Goal: Task Accomplishment & Management: Manage account settings

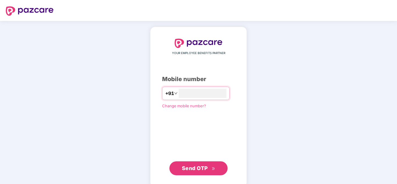
type input "**********"
click at [211, 163] on button "Send OTP" at bounding box center [199, 169] width 58 height 14
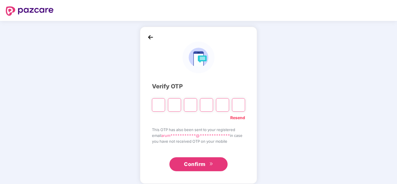
type input "*"
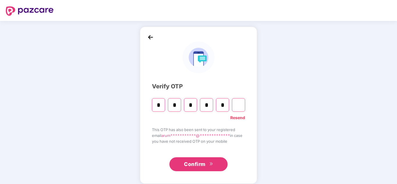
type input "*"
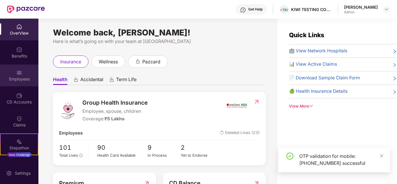
click at [17, 75] on img at bounding box center [19, 73] width 6 height 6
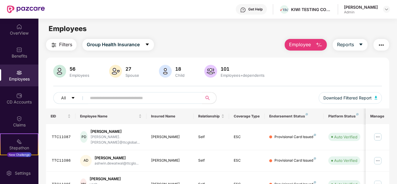
click at [321, 46] on img "button" at bounding box center [319, 45] width 7 height 7
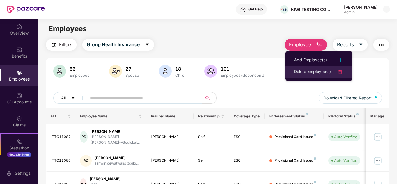
click at [326, 68] on div "Delete Employee(s)" at bounding box center [312, 71] width 37 height 7
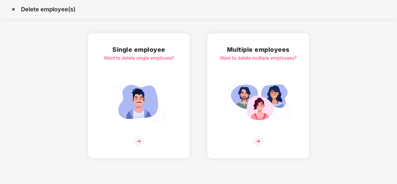
click at [149, 103] on img at bounding box center [138, 101] width 65 height 45
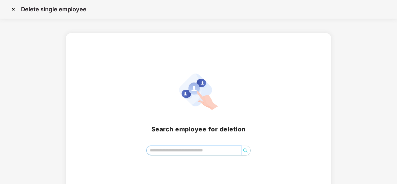
click at [190, 151] on input "search" at bounding box center [194, 150] width 95 height 9
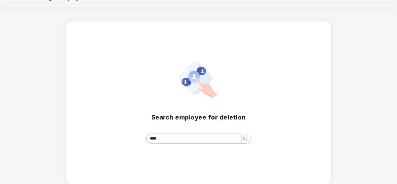
click at [247, 140] on icon "search" at bounding box center [245, 139] width 5 height 5
click at [205, 138] on input "****" at bounding box center [194, 138] width 95 height 9
type input "**********"
click at [248, 140] on span "search" at bounding box center [245, 139] width 9 height 5
click at [248, 140] on icon "search" at bounding box center [245, 139] width 5 height 5
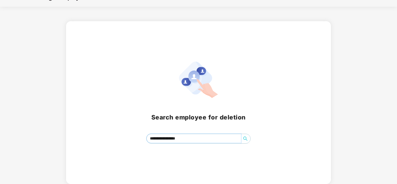
click at [248, 140] on icon "search" at bounding box center [245, 139] width 5 height 5
click at [246, 137] on icon "search" at bounding box center [245, 139] width 5 height 5
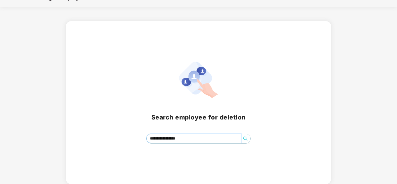
click at [246, 137] on icon "search" at bounding box center [245, 139] width 5 height 5
click at [200, 135] on input "search" at bounding box center [194, 138] width 95 height 9
click at [196, 139] on input "search" at bounding box center [194, 138] width 95 height 9
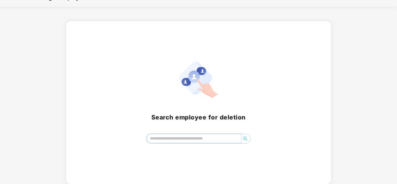
click at [196, 139] on input "search" at bounding box center [194, 138] width 95 height 9
click at [177, 136] on input "search" at bounding box center [194, 138] width 95 height 9
paste input "********"
click at [245, 140] on icon "search" at bounding box center [245, 139] width 5 height 5
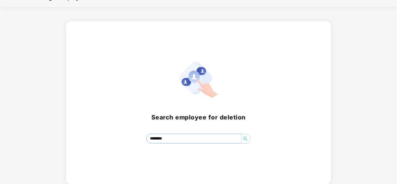
click at [201, 137] on input "********" at bounding box center [194, 138] width 95 height 9
click at [244, 142] on button "button" at bounding box center [245, 138] width 9 height 9
click at [246, 140] on icon "search" at bounding box center [246, 139] width 4 height 4
click at [197, 141] on input "********" at bounding box center [194, 138] width 95 height 9
type input "*"
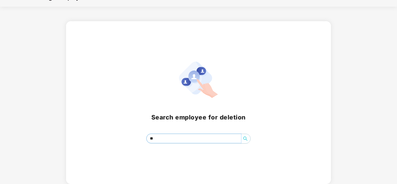
type input "*"
click at [169, 138] on input "search" at bounding box center [194, 138] width 95 height 9
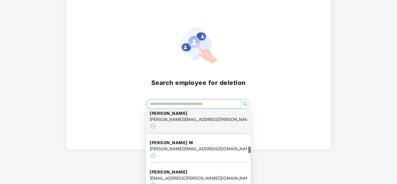
scroll to position [379, 0]
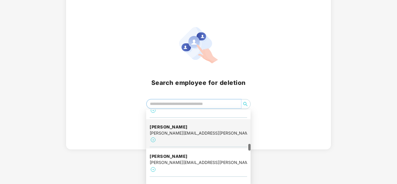
click at [200, 130] on div "[PERSON_NAME][EMAIL_ADDRESS][PERSON_NAME][DOMAIN_NAME]" at bounding box center [199, 133] width 98 height 6
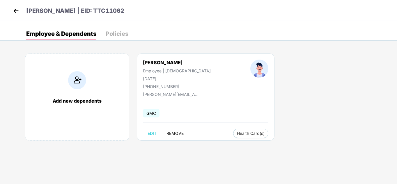
click at [174, 134] on span "REMOVE" at bounding box center [175, 133] width 17 height 5
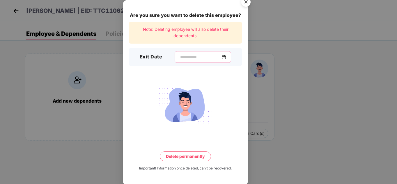
click at [180, 59] on input at bounding box center [201, 57] width 42 height 6
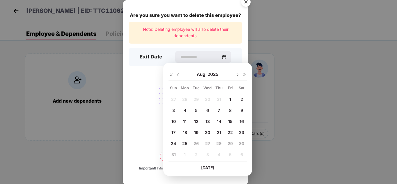
click at [180, 75] on img at bounding box center [178, 75] width 5 height 5
click at [238, 76] on img at bounding box center [237, 75] width 5 height 5
click at [231, 110] on span "8" at bounding box center [230, 110] width 3 height 5
type input "**********"
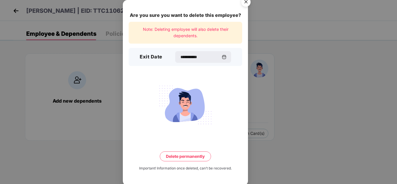
click at [185, 158] on button "Delete permanently" at bounding box center [185, 157] width 51 height 10
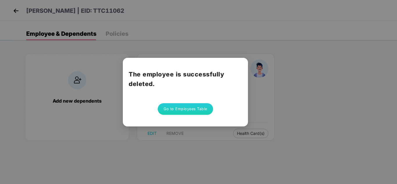
click at [181, 110] on button "Go to Employees Table" at bounding box center [185, 109] width 55 height 12
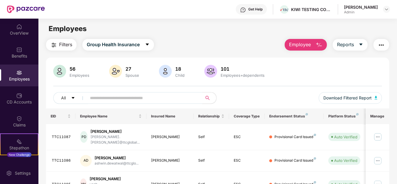
click at [162, 101] on input "text" at bounding box center [142, 98] width 105 height 9
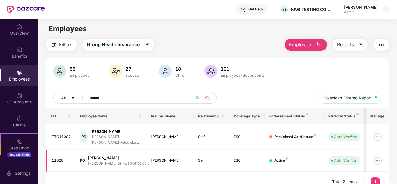
type input "******"
click at [378, 159] on img at bounding box center [378, 160] width 9 height 9
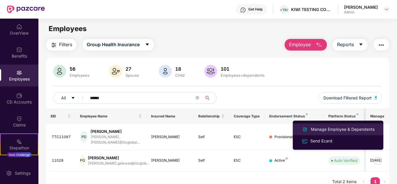
click at [351, 131] on div "Manage Employee & Dependents" at bounding box center [343, 129] width 66 height 6
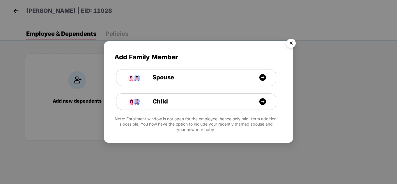
click at [292, 43] on img "Close" at bounding box center [291, 44] width 16 height 16
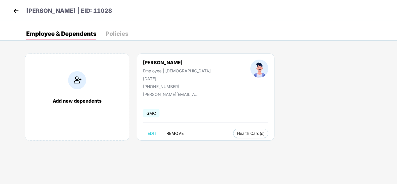
click at [172, 136] on span "REMOVE" at bounding box center [175, 133] width 17 height 5
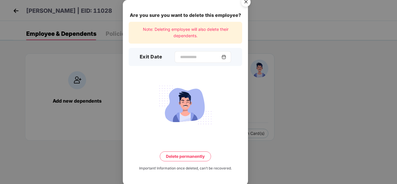
click at [187, 60] on div at bounding box center [203, 57] width 57 height 12
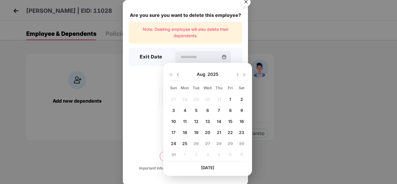
click at [231, 111] on span "8" at bounding box center [230, 110] width 3 height 5
type input "**********"
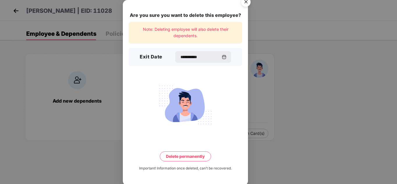
click at [185, 158] on button "Delete permanently" at bounding box center [185, 157] width 51 height 10
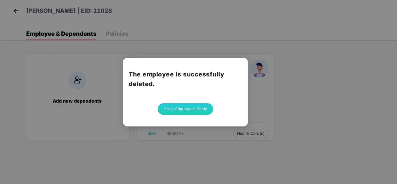
click at [201, 107] on button "Go to Employees Table" at bounding box center [185, 109] width 55 height 12
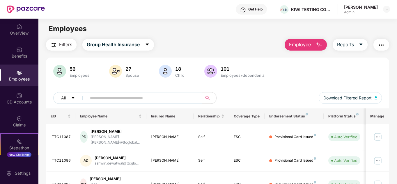
click at [305, 45] on span "Employee" at bounding box center [300, 44] width 22 height 7
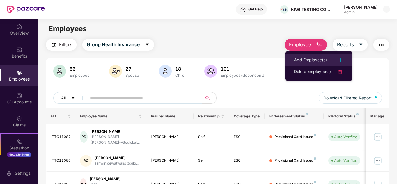
click at [310, 56] on li "Add Employee(s)" at bounding box center [319, 60] width 67 height 12
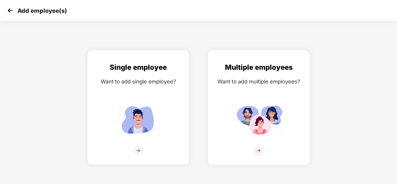
click at [267, 128] on img at bounding box center [259, 120] width 52 height 36
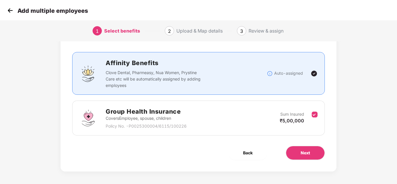
scroll to position [31, 0]
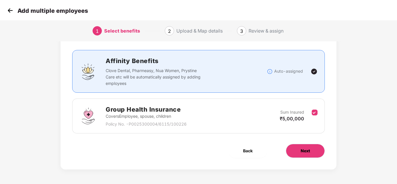
click at [306, 149] on span "Next" at bounding box center [305, 151] width 9 height 6
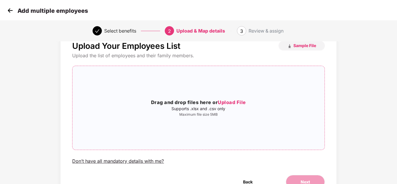
scroll to position [50, 0]
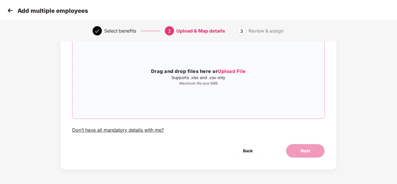
click at [225, 75] on p "Supports .xlsx and .csv only" at bounding box center [199, 77] width 252 height 5
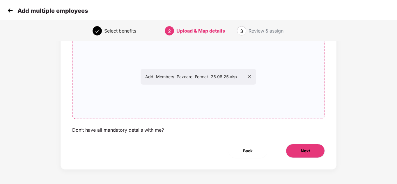
click at [304, 157] on button "Next" at bounding box center [305, 151] width 39 height 14
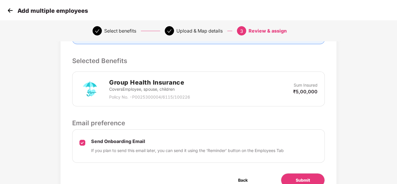
scroll to position [146, 0]
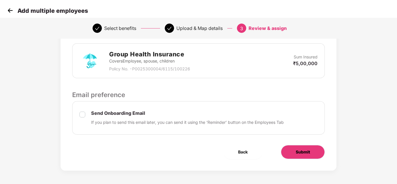
click at [294, 158] on button "Submit" at bounding box center [303, 152] width 44 height 14
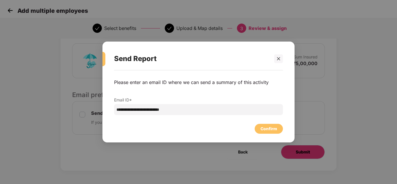
scroll to position [0, 0]
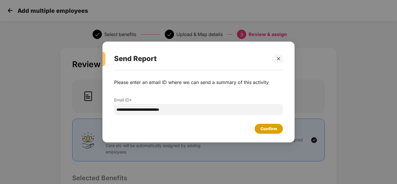
click at [270, 127] on div "Confirm" at bounding box center [269, 129] width 17 height 6
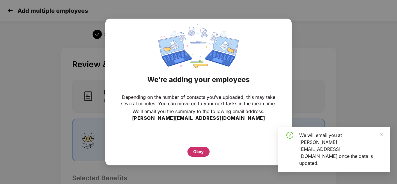
click at [195, 153] on div "Okay" at bounding box center [198, 152] width 10 height 6
